Goal: Task Accomplishment & Management: Complete application form

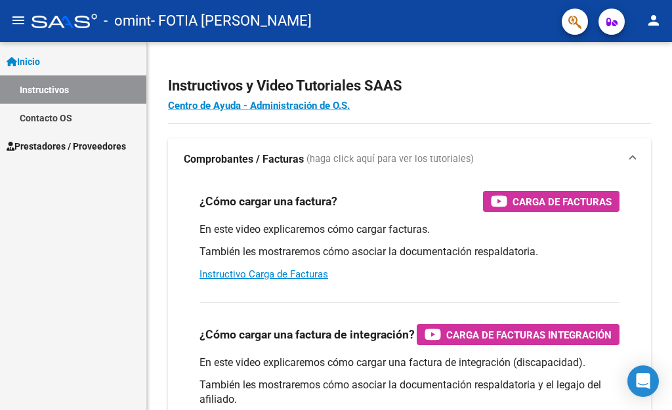
click at [89, 142] on span "Prestadores / Proveedores" at bounding box center [66, 146] width 119 height 14
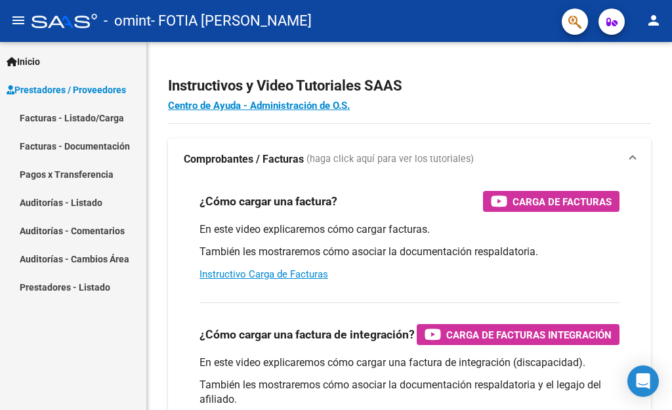
click at [103, 118] on link "Facturas - Listado/Carga" at bounding box center [73, 118] width 146 height 28
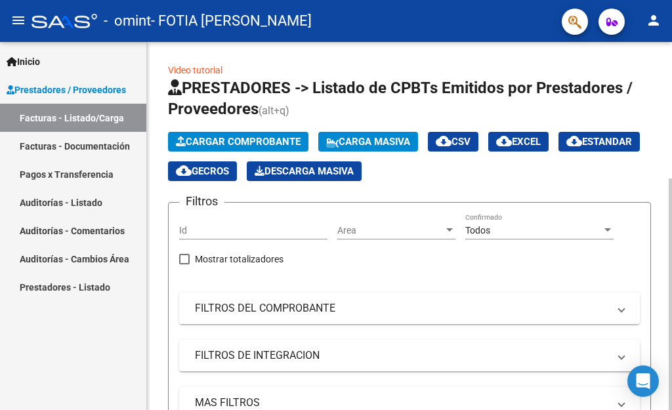
click at [241, 139] on span "Cargar Comprobante" at bounding box center [238, 142] width 125 height 12
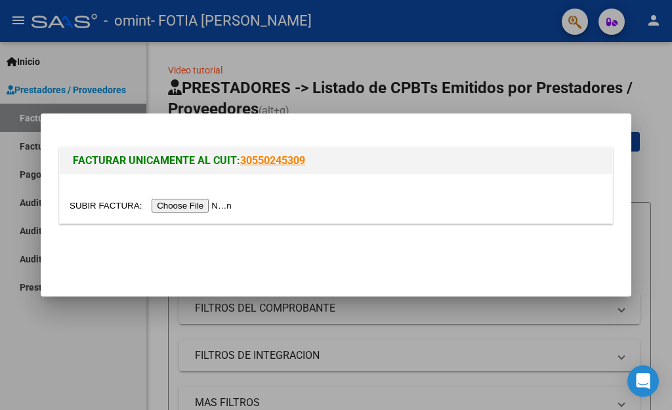
click at [203, 203] on input "file" at bounding box center [153, 206] width 166 height 14
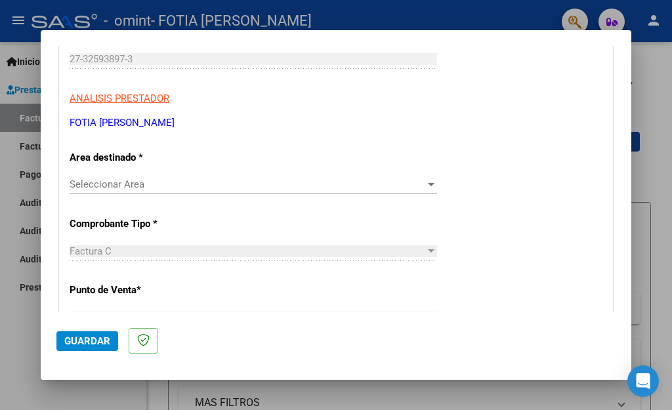
scroll to position [209, 0]
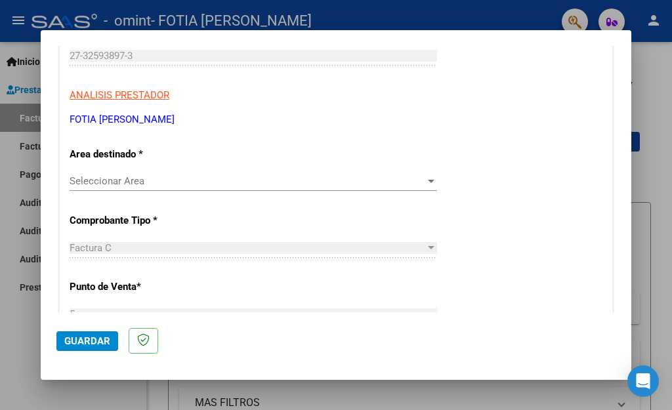
click at [428, 181] on div at bounding box center [431, 181] width 7 height 3
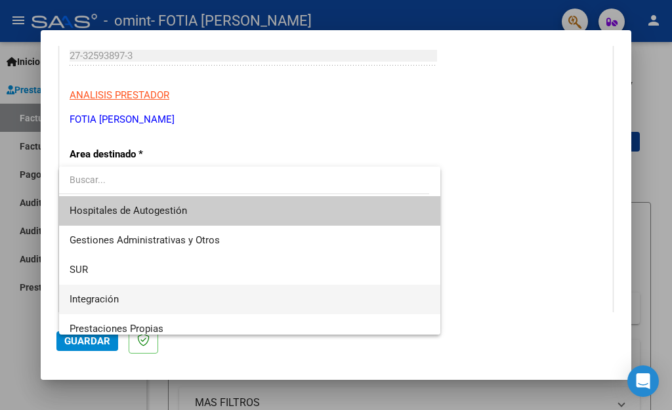
click at [291, 287] on span "Integración" at bounding box center [250, 300] width 360 height 30
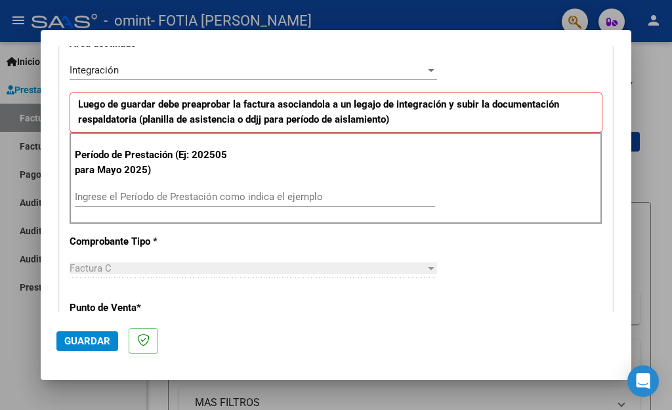
scroll to position [329, 0]
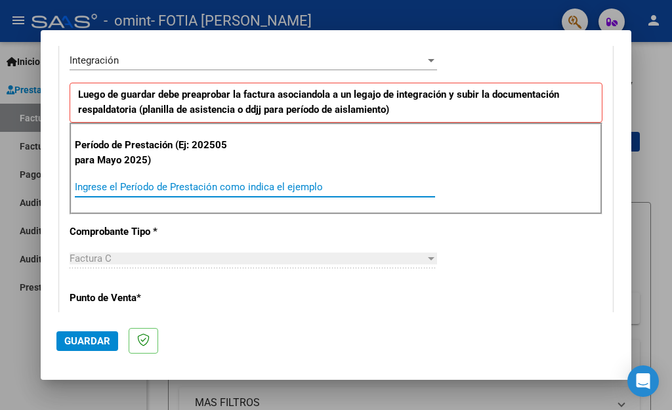
click at [201, 185] on input "Ingrese el Período de Prestación como indica el ejemplo" at bounding box center [255, 187] width 360 height 12
type input "202508"
click at [93, 339] on span "Guardar" at bounding box center [87, 341] width 46 height 12
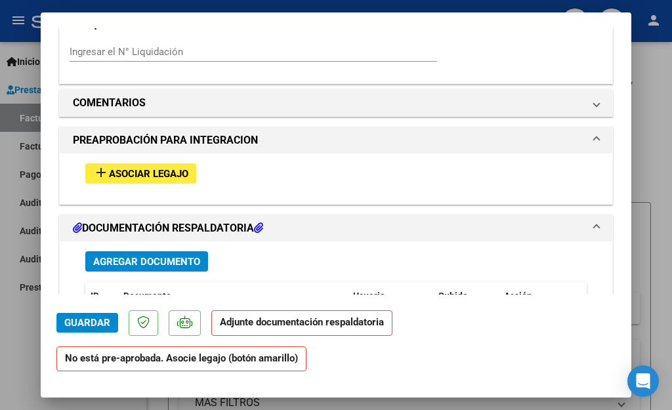
scroll to position [1086, 0]
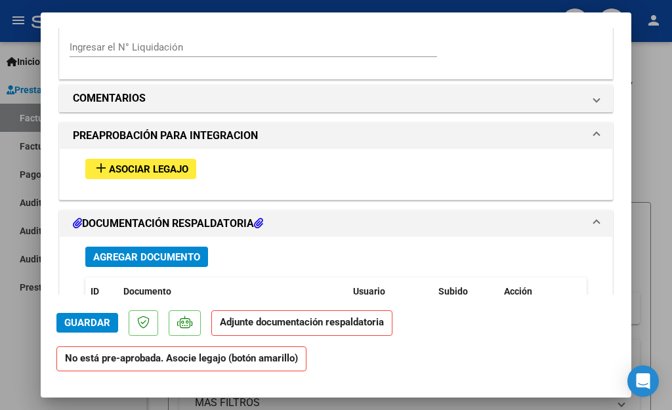
click at [162, 163] on span "Asociar Legajo" at bounding box center [148, 169] width 79 height 12
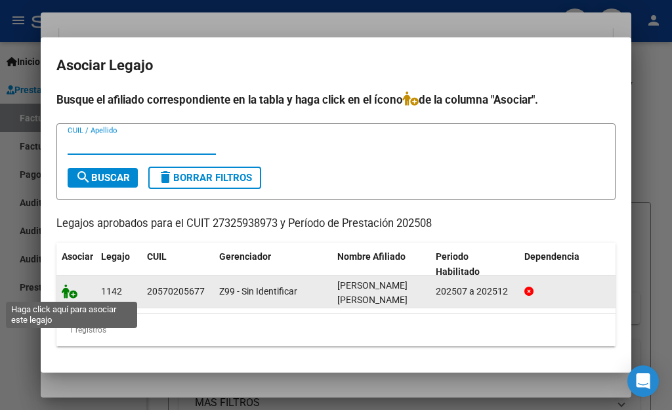
click at [69, 289] on icon at bounding box center [70, 291] width 16 height 14
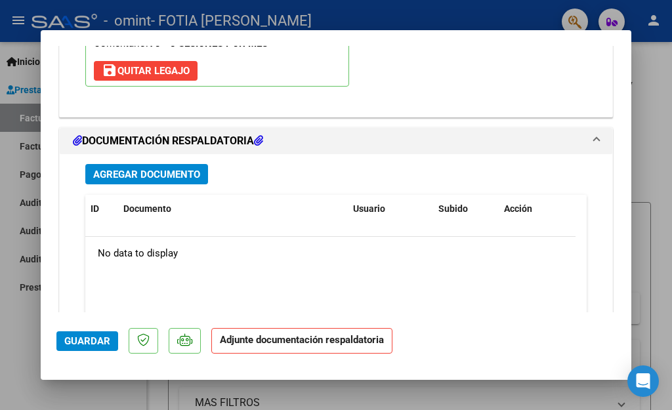
scroll to position [1420, 0]
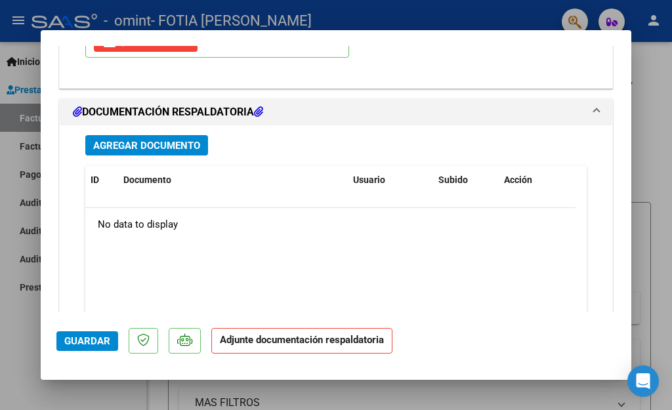
click at [192, 140] on span "Agregar Documento" at bounding box center [146, 146] width 107 height 12
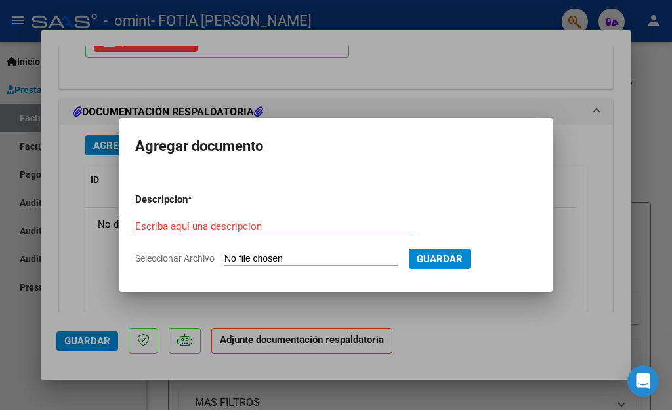
click at [254, 258] on input "Seleccionar Archivo" at bounding box center [311, 259] width 174 height 12
type input "C:\fakepath\Planilla Agosto-signed.pdf"
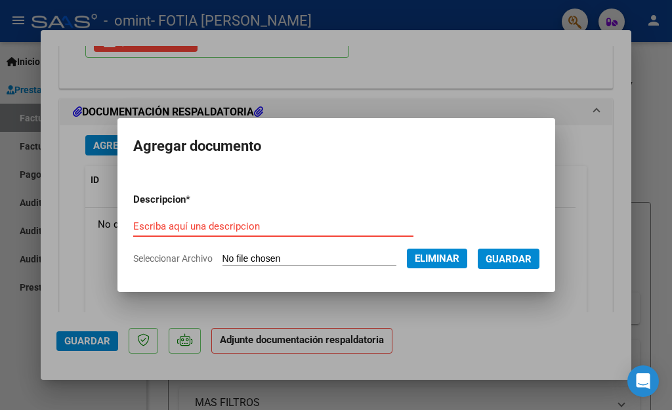
click at [164, 223] on input "Escriba aquí una descripcion" at bounding box center [273, 226] width 280 height 12
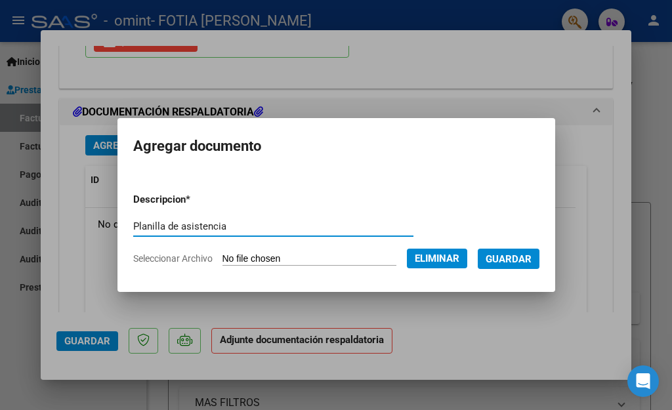
type input "Planilla de asistencia"
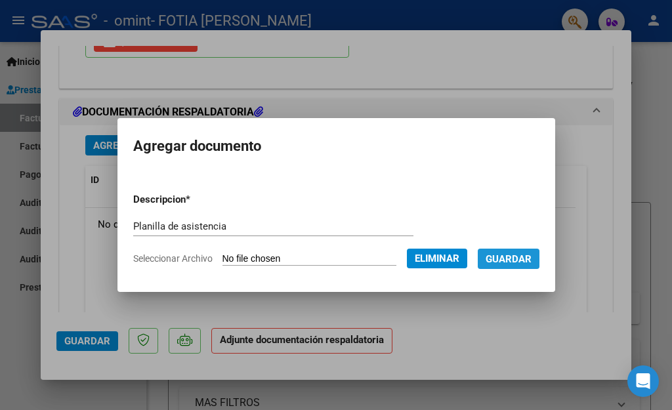
click at [494, 267] on button "Guardar" at bounding box center [509, 259] width 62 height 20
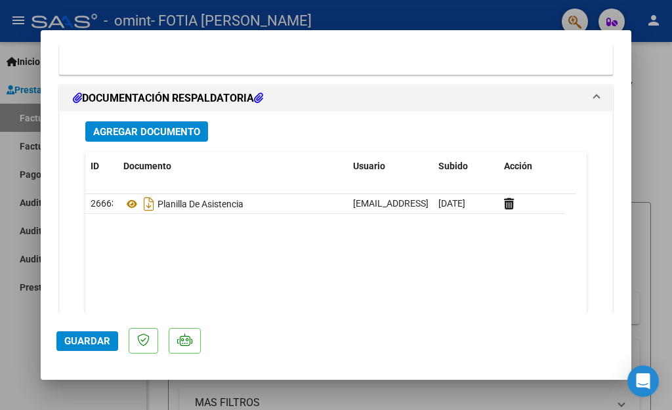
scroll to position [1495, 0]
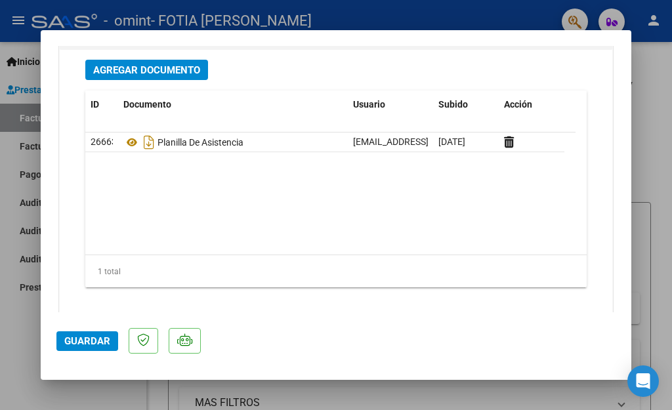
click at [394, 272] on div "Agregar Documento ID Documento Usuario Subido Acción 26663 Planilla De Asistenc…" at bounding box center [335, 179] width 521 height 258
click at [91, 339] on span "Guardar" at bounding box center [87, 341] width 46 height 12
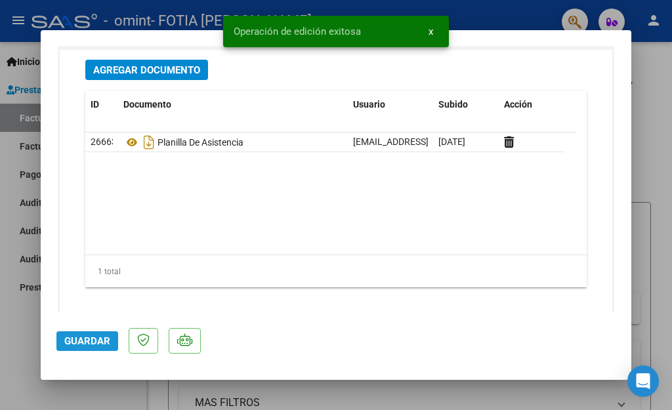
click at [91, 339] on span "Guardar" at bounding box center [87, 341] width 46 height 12
click at [430, 30] on span "x" at bounding box center [430, 32] width 5 height 12
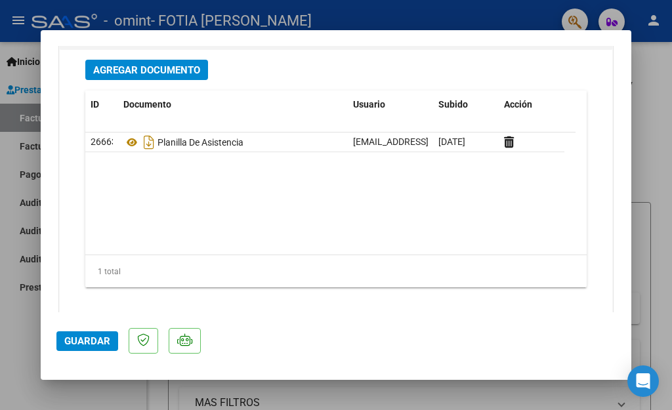
click at [660, 209] on div at bounding box center [336, 205] width 672 height 410
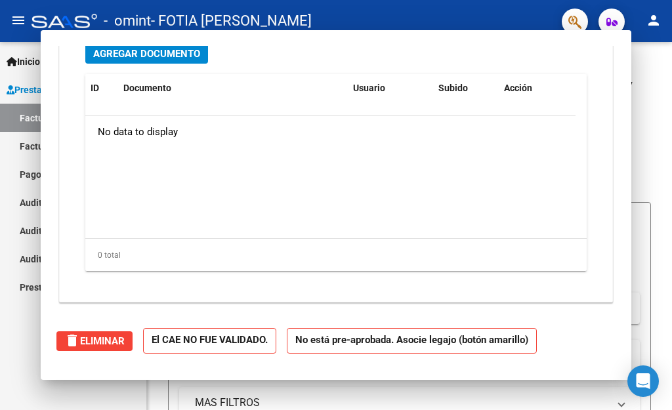
scroll to position [0, 0]
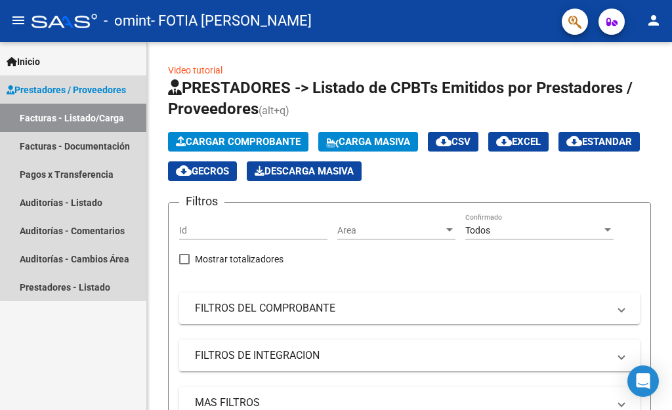
click at [94, 123] on link "Facturas - Listado/Carga" at bounding box center [73, 118] width 146 height 28
click at [84, 148] on link "Facturas - Documentación" at bounding box center [73, 146] width 146 height 28
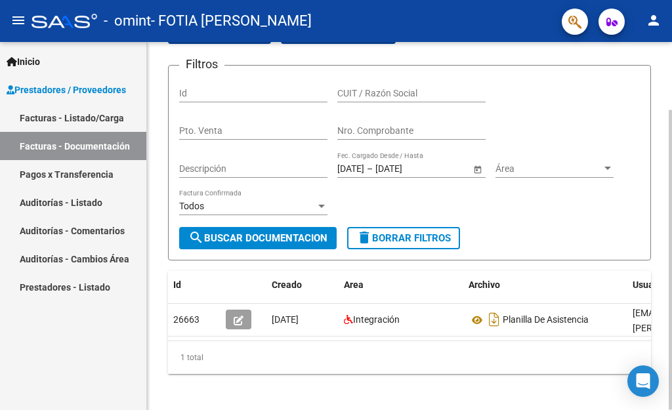
scroll to position [83, 0]
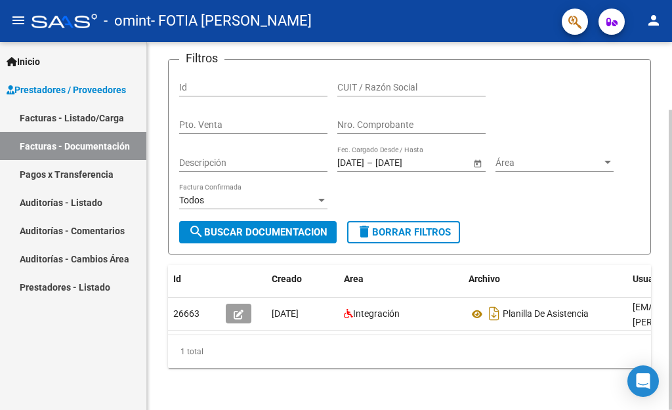
click at [660, 239] on div at bounding box center [670, 260] width 3 height 300
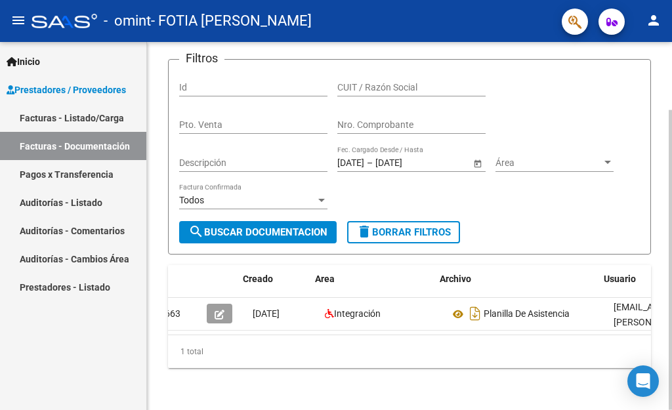
scroll to position [0, 0]
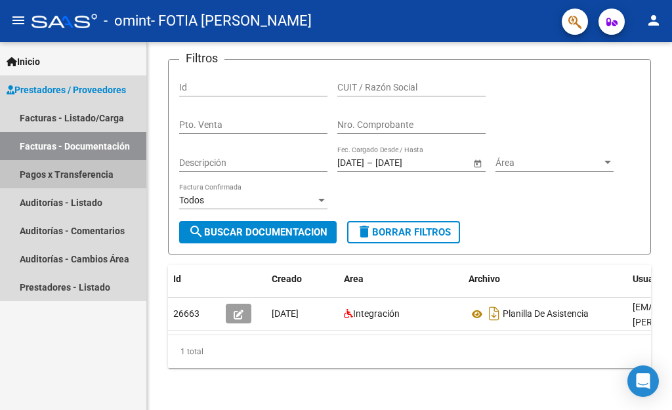
click at [94, 169] on link "Pagos x Transferencia" at bounding box center [73, 174] width 146 height 28
